Goal: Task Accomplishment & Management: Use online tool/utility

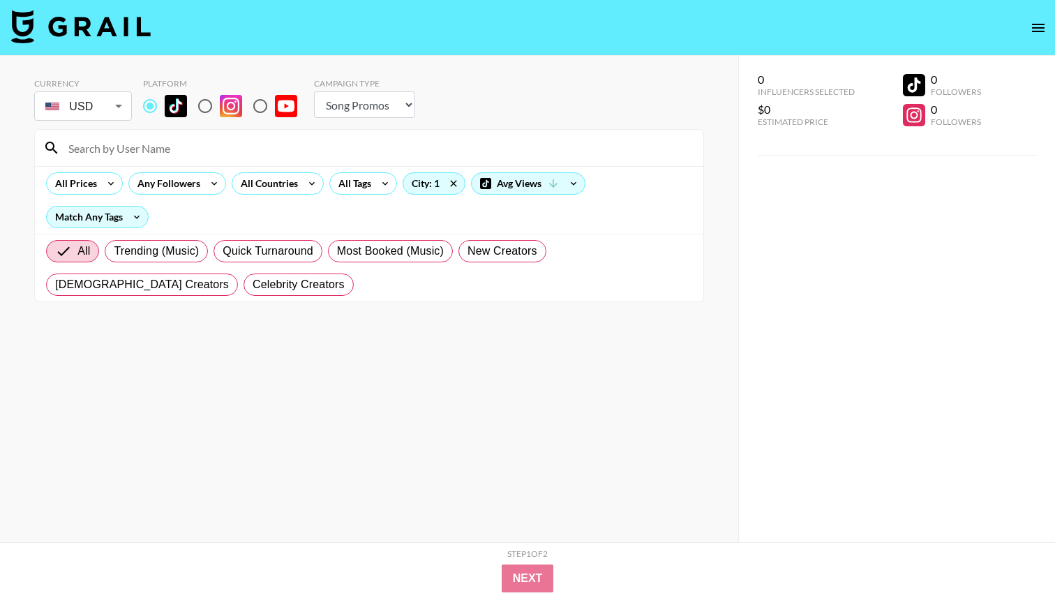
select select "Song"
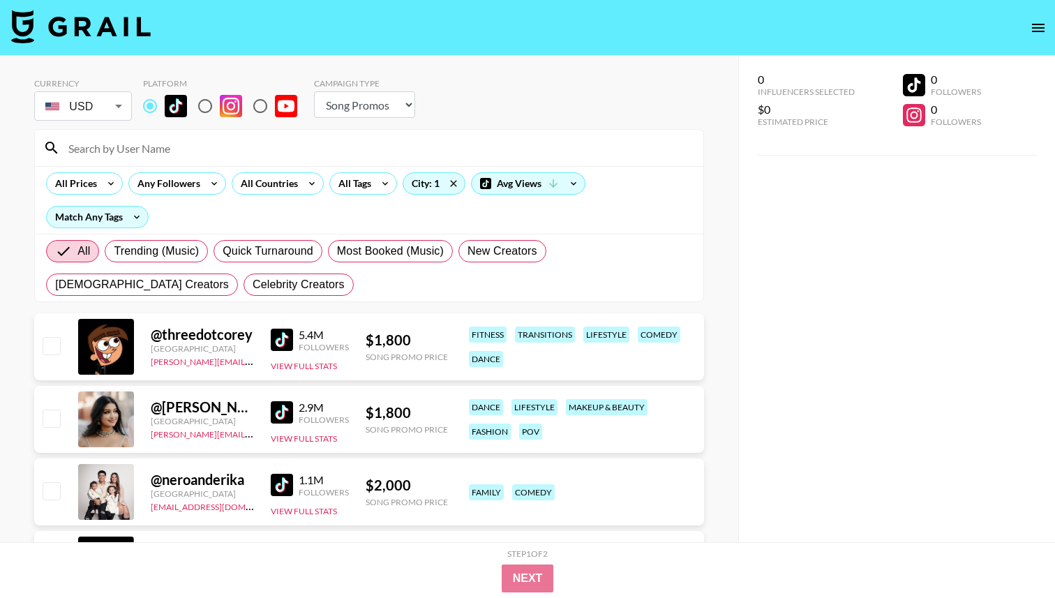
click at [179, 156] on input at bounding box center [377, 148] width 635 height 22
click at [352, 182] on div "All Tags" at bounding box center [352, 183] width 44 height 21
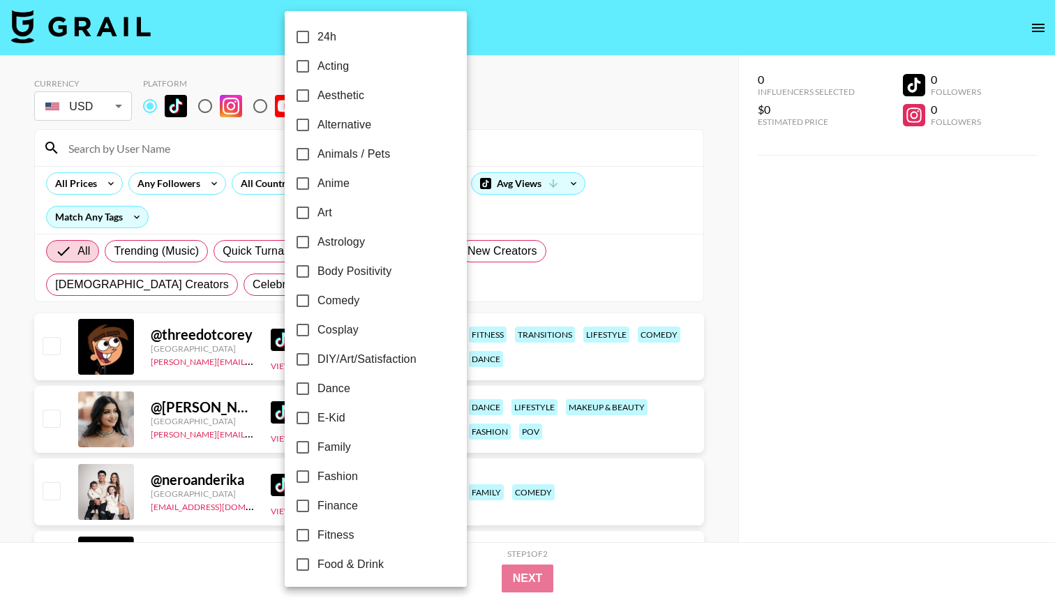
click at [244, 215] on div at bounding box center [527, 299] width 1055 height 598
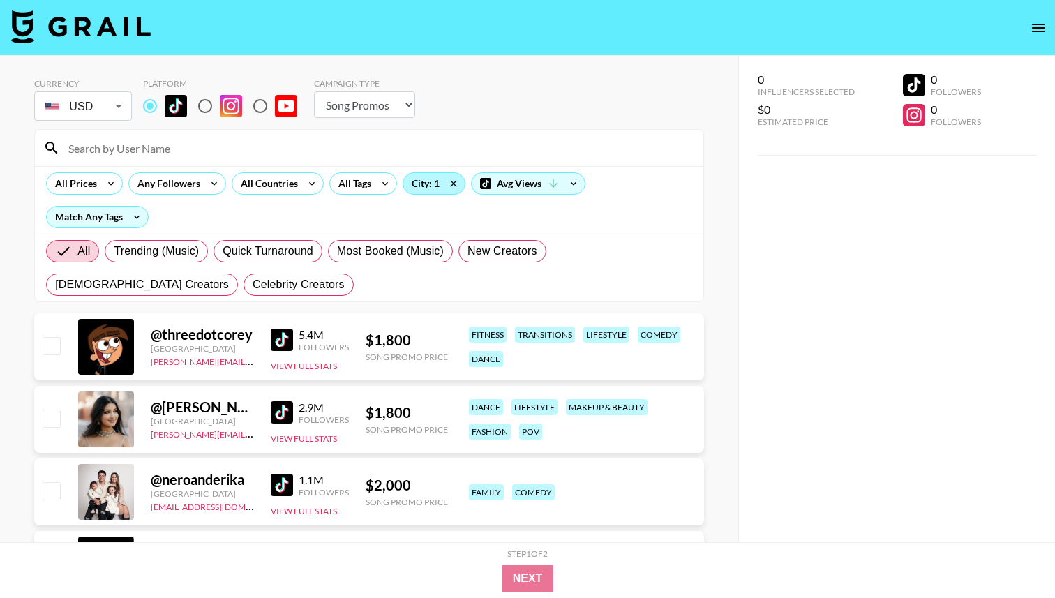
click at [431, 188] on div "City: 1" at bounding box center [433, 183] width 61 height 21
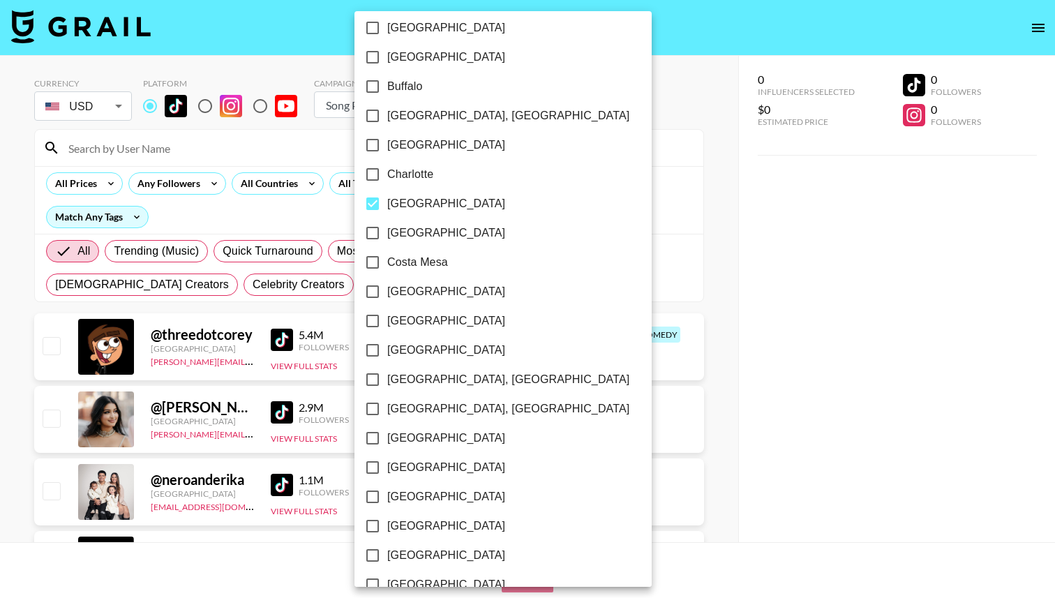
scroll to position [426, 0]
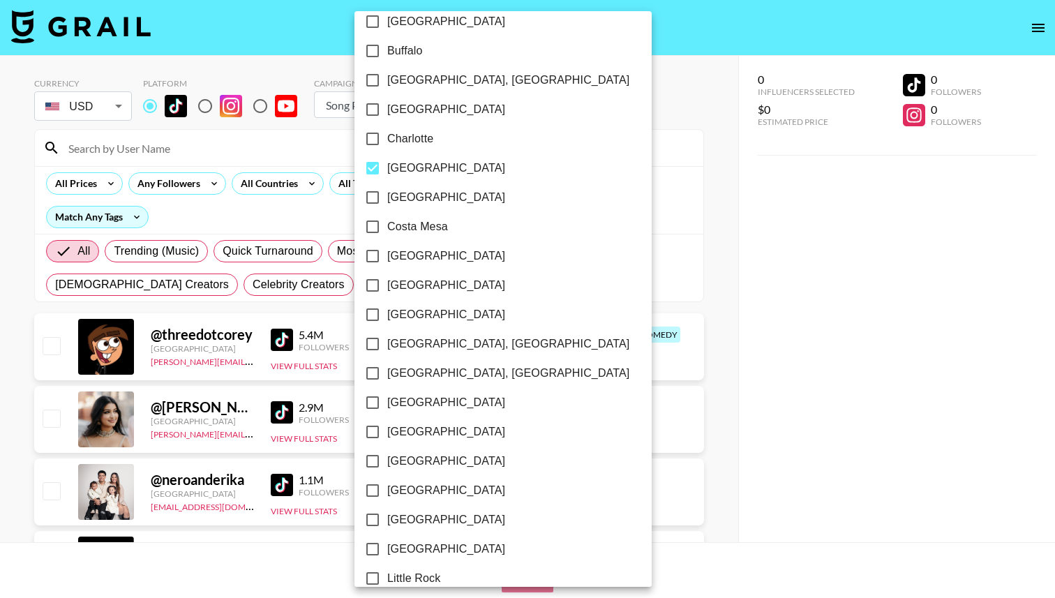
click at [372, 176] on input "[GEOGRAPHIC_DATA]" at bounding box center [372, 168] width 29 height 29
checkbox input "false"
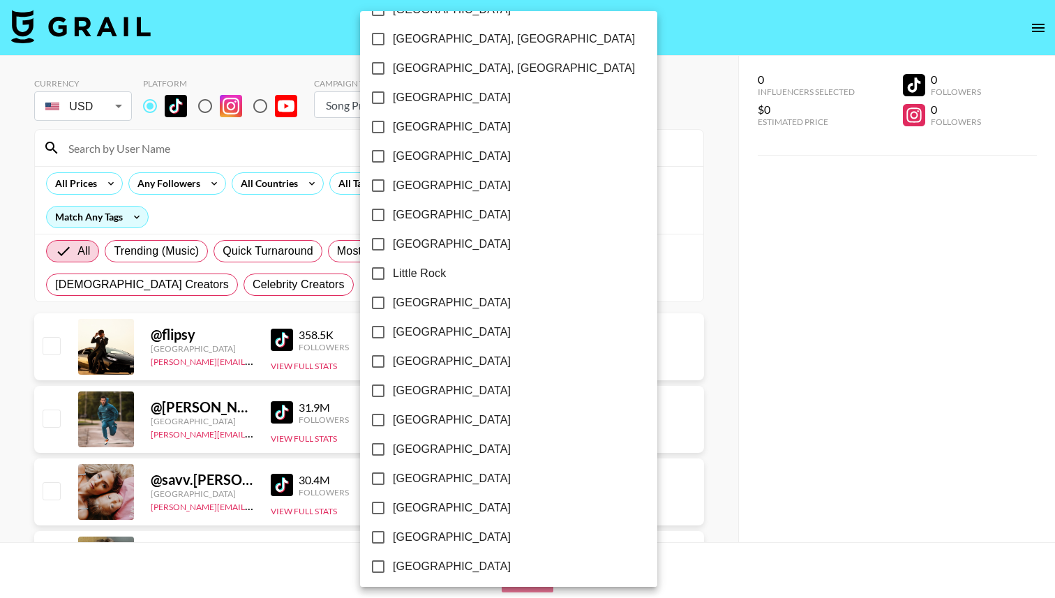
scroll to position [732, 0]
click at [381, 336] on input "[GEOGRAPHIC_DATA]" at bounding box center [378, 331] width 29 height 29
checkbox input "true"
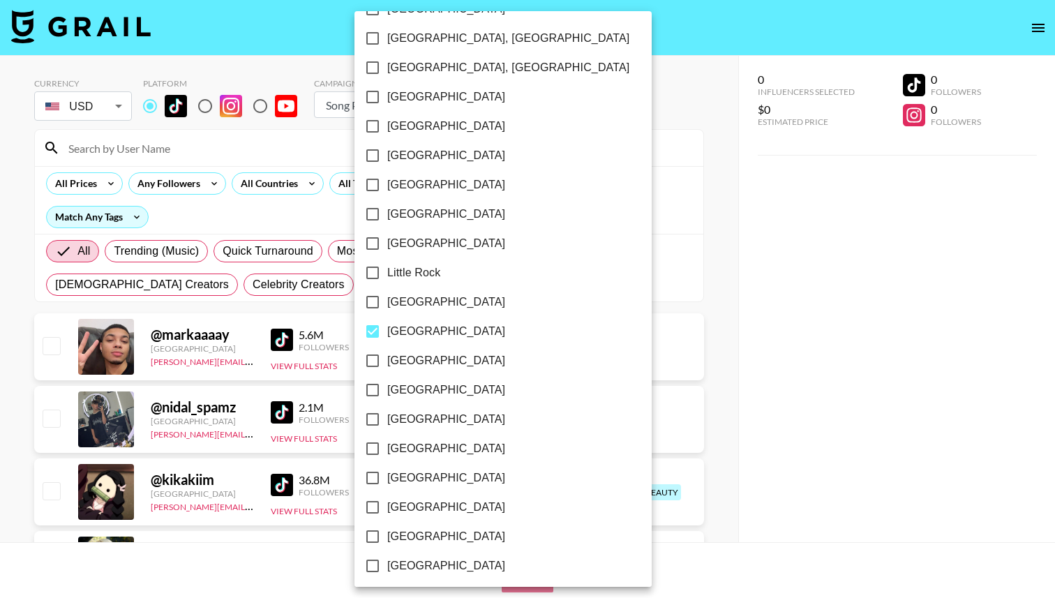
click at [618, 135] on div at bounding box center [527, 299] width 1055 height 598
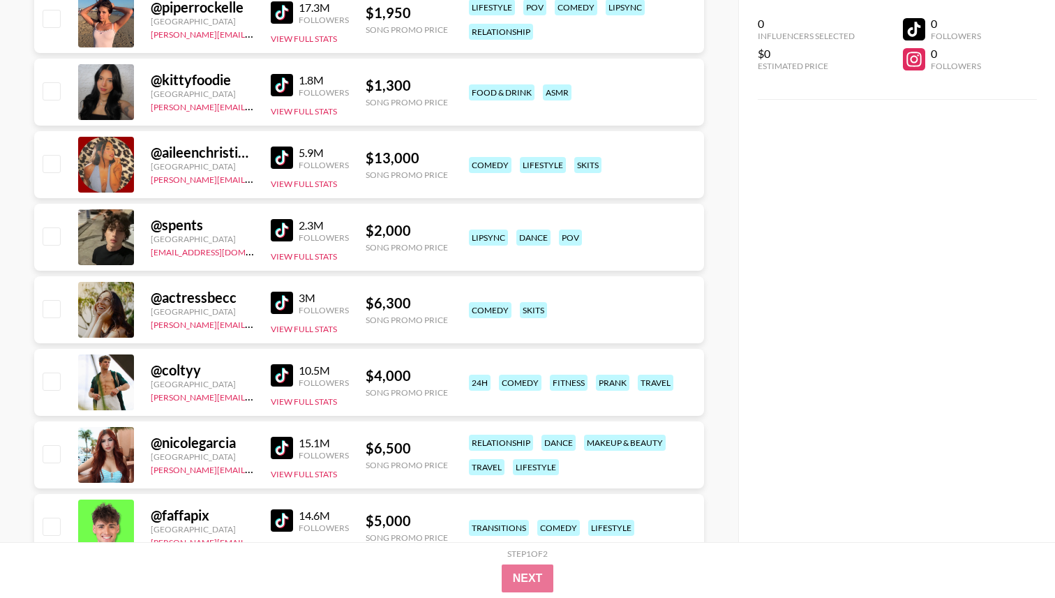
scroll to position [0, 0]
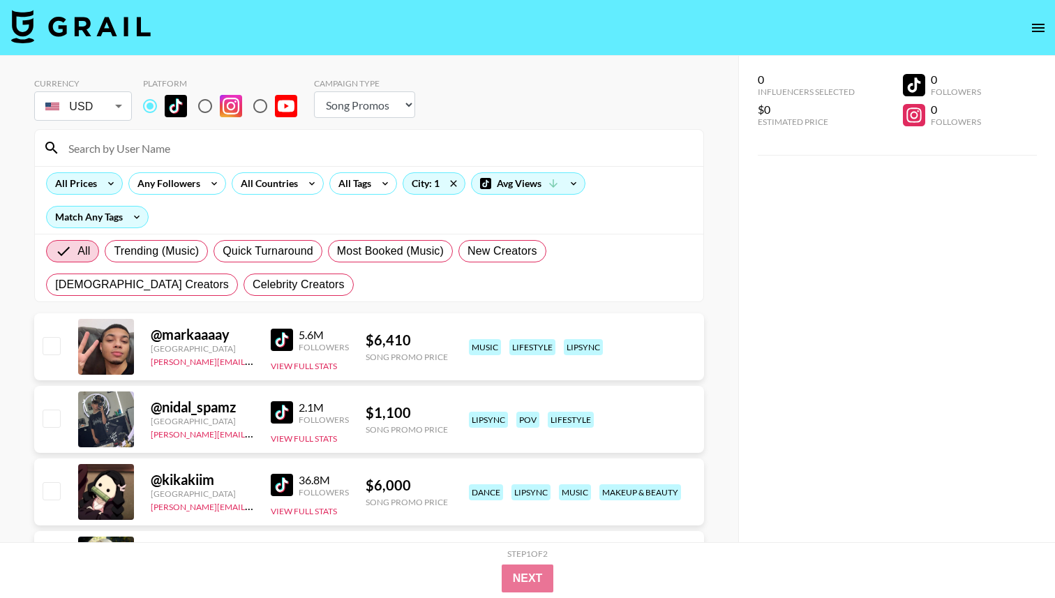
click at [89, 183] on div "All Prices" at bounding box center [73, 183] width 53 height 21
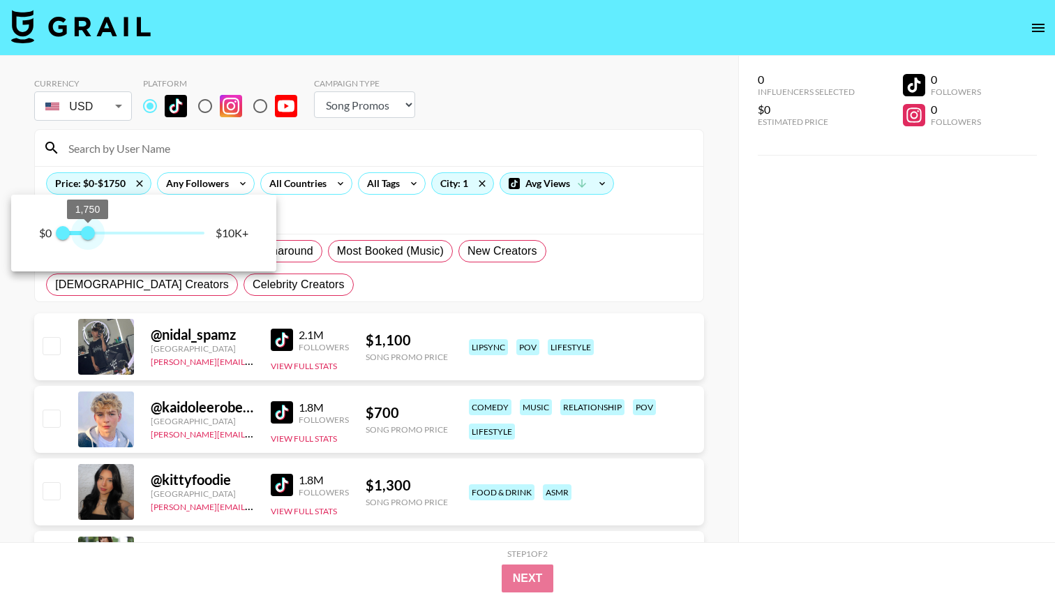
type input "1000"
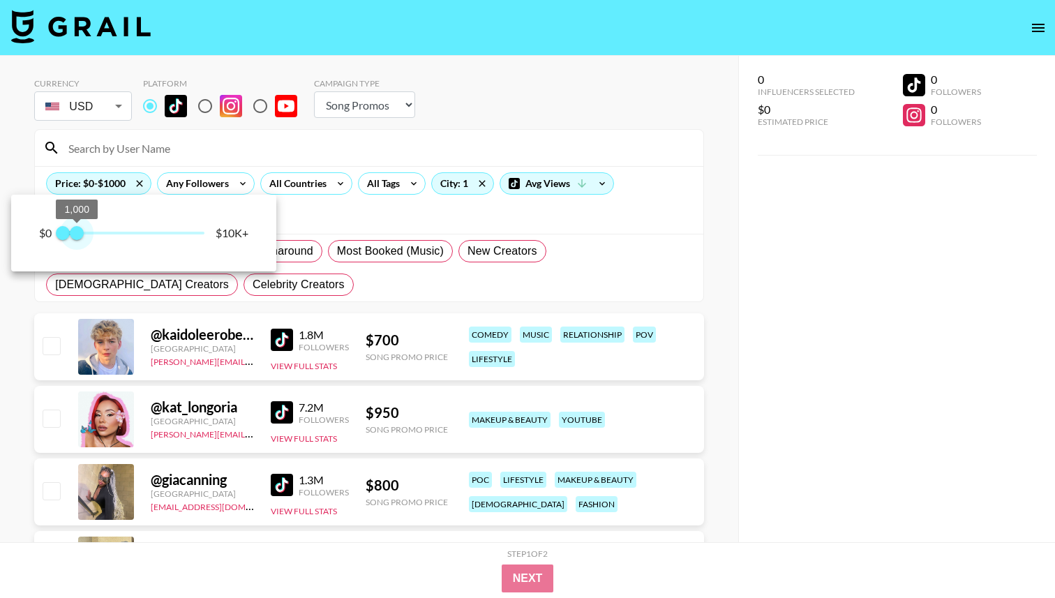
drag, startPoint x: 203, startPoint y: 238, endPoint x: 76, endPoint y: 252, distance: 127.8
click at [76, 252] on div "$0 0 1,000 $10K+" at bounding box center [143, 233] width 265 height 77
click at [377, 112] on div at bounding box center [527, 299] width 1055 height 598
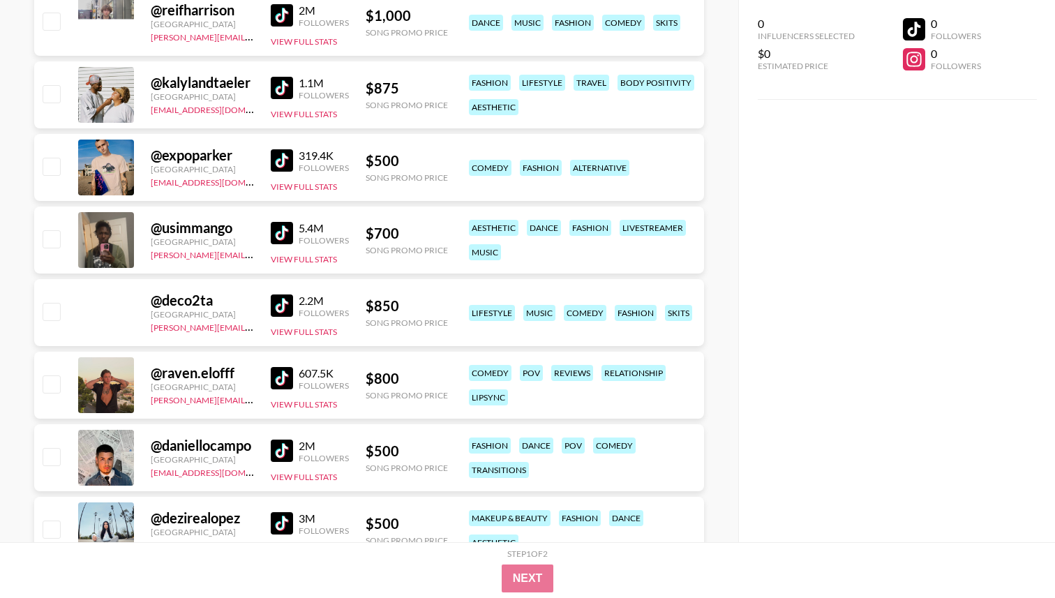
scroll to position [4050, 0]
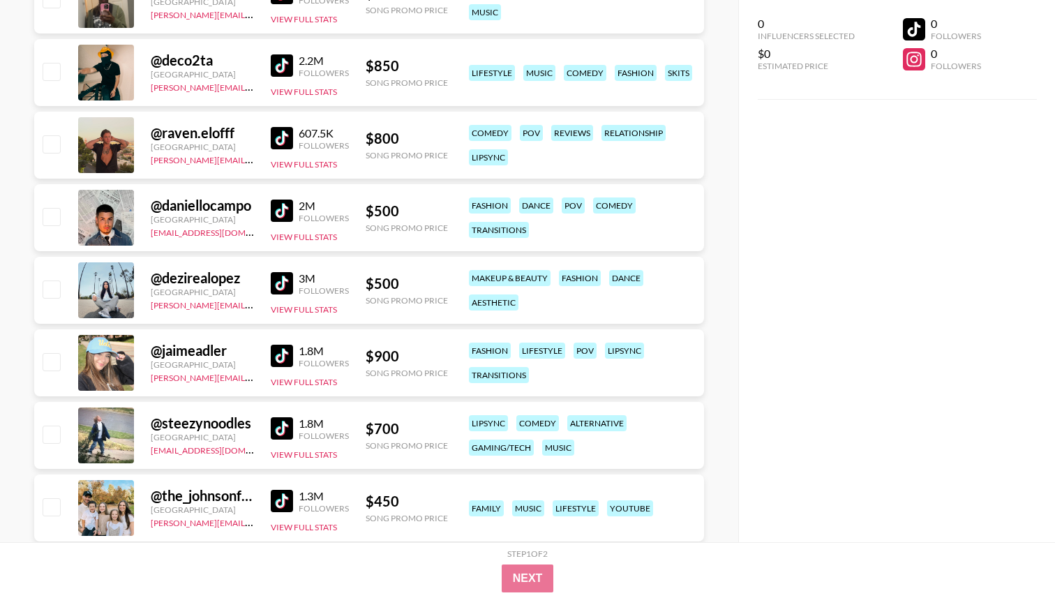
click at [279, 213] on img at bounding box center [282, 211] width 22 height 22
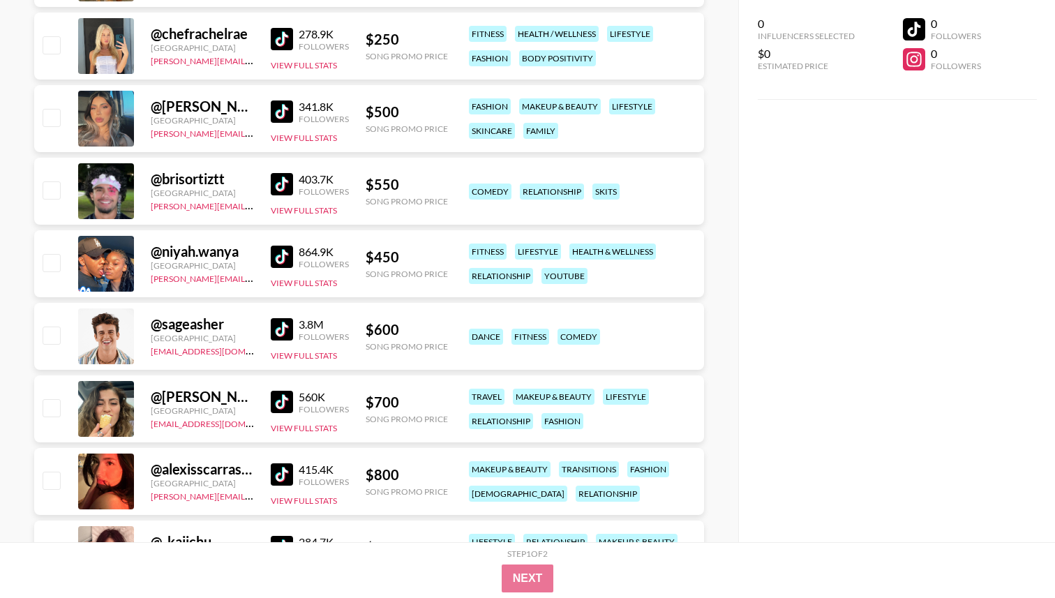
scroll to position [5176, 0]
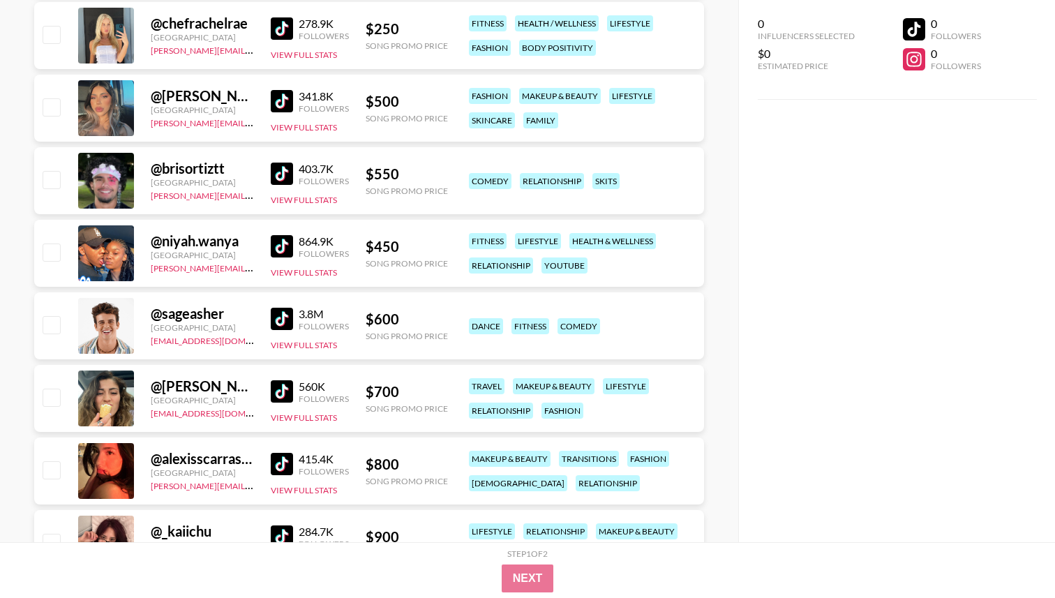
click at [295, 244] on link at bounding box center [285, 246] width 28 height 22
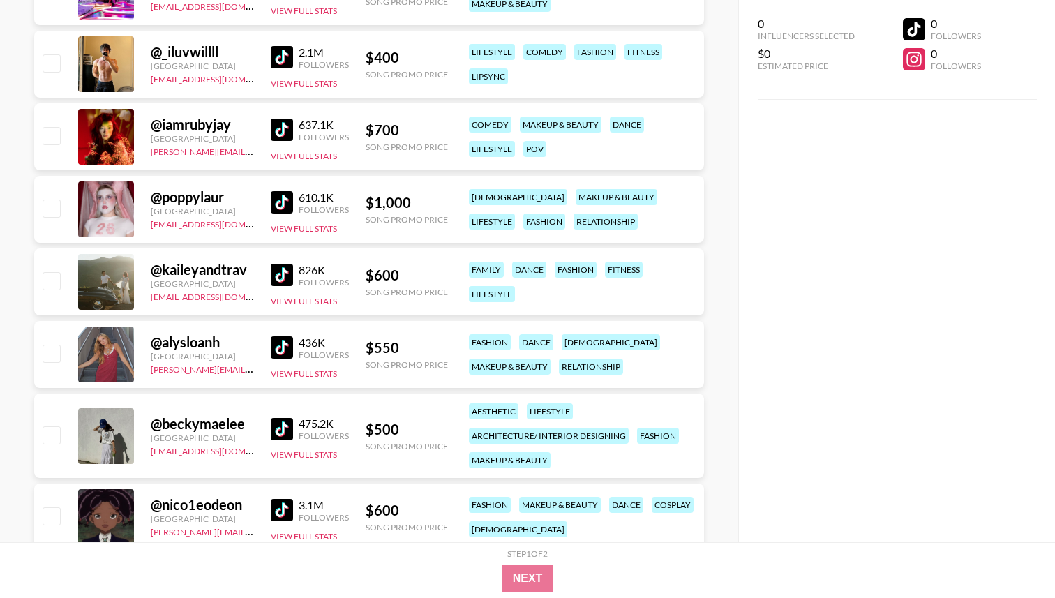
scroll to position [6280, 0]
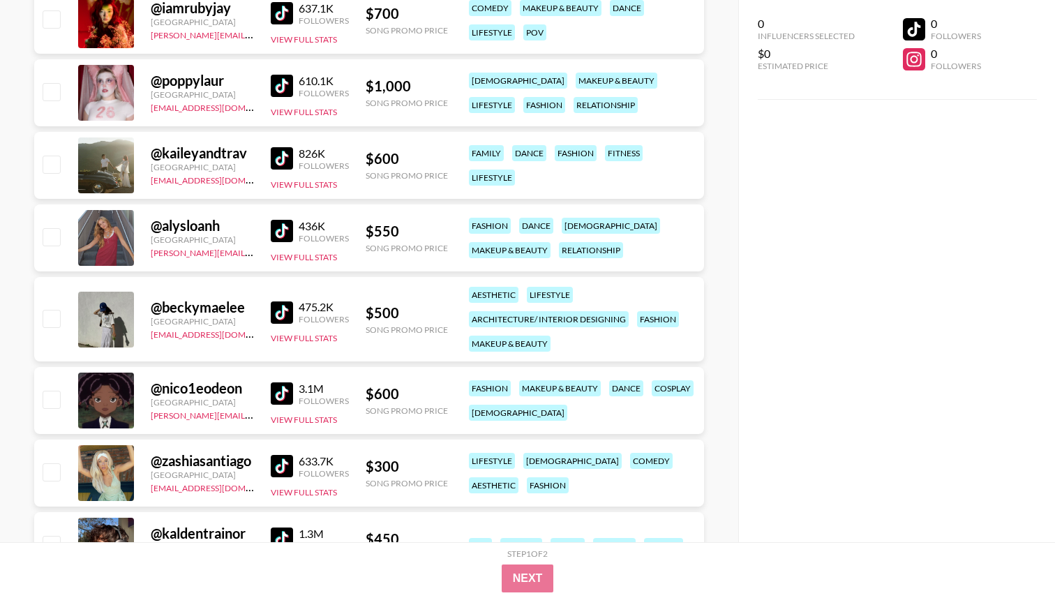
click at [290, 230] on img at bounding box center [282, 231] width 22 height 22
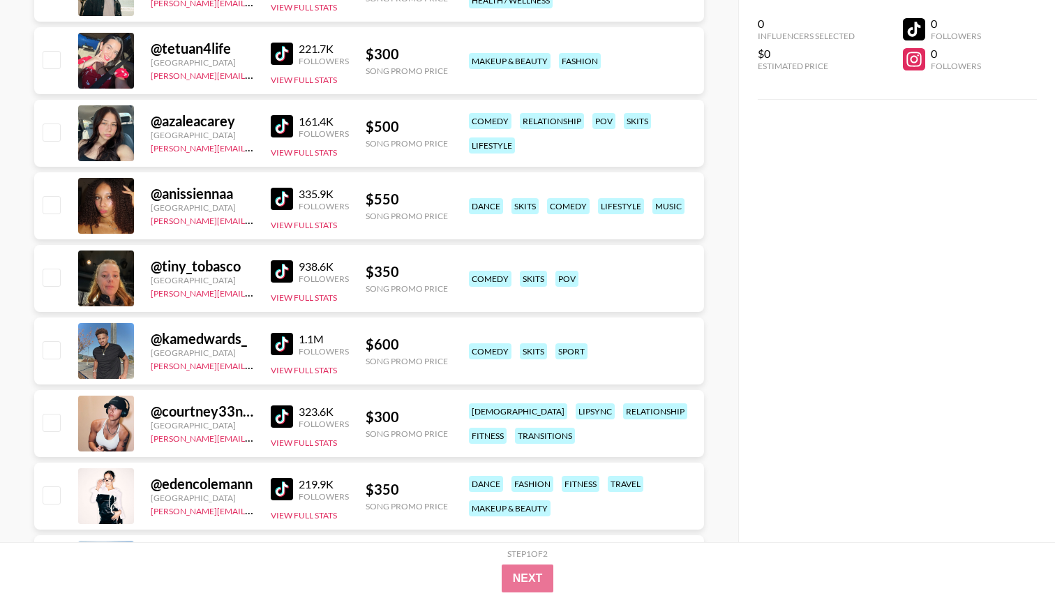
scroll to position [7134, 0]
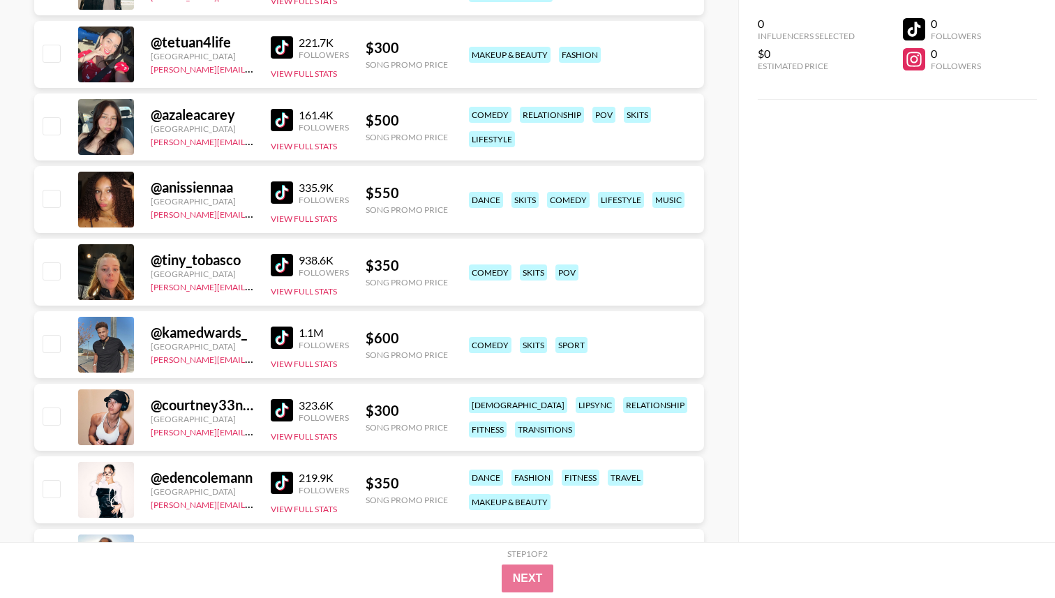
click at [281, 191] on img at bounding box center [282, 192] width 22 height 22
